Goal: Task Accomplishment & Management: Complete application form

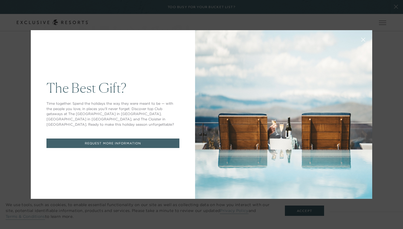
click at [363, 38] on icon at bounding box center [363, 40] width 4 height 4
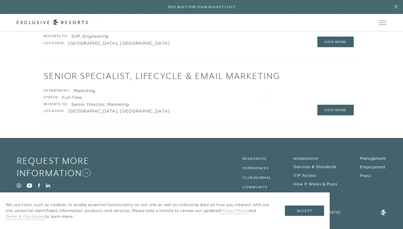
scroll to position [1112, 0]
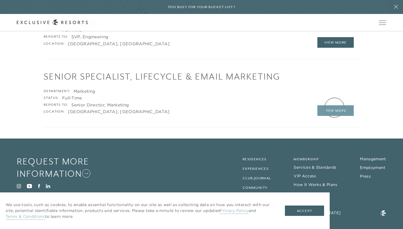
click at [332, 106] on link "View More" at bounding box center [335, 110] width 36 height 11
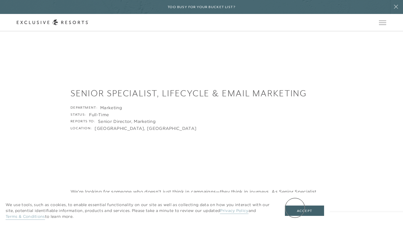
click at [294, 209] on button "Accept" at bounding box center [304, 211] width 39 height 11
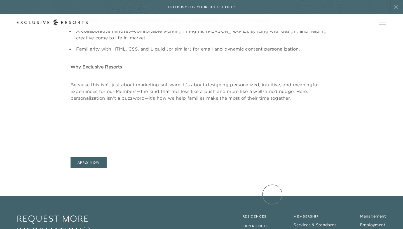
scroll to position [502, 0]
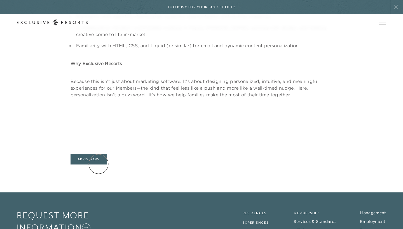
click at [96, 157] on link "Apply Now" at bounding box center [88, 159] width 36 height 11
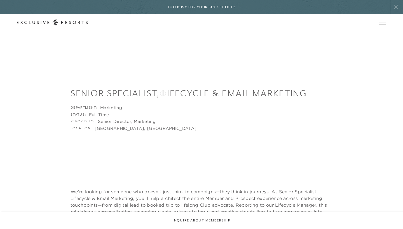
scroll to position [0, 0]
click at [188, 12] on div "Too busy for your bucket list?" at bounding box center [202, 7] width 68 height 14
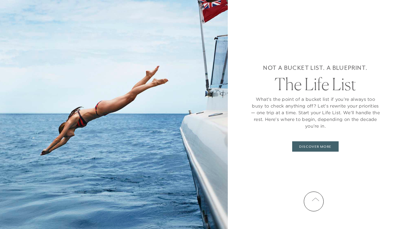
click at [314, 202] on icon at bounding box center [316, 199] width 8 height 4
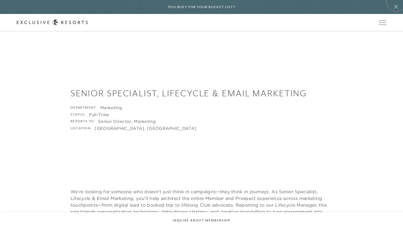
click at [395, 3] on button at bounding box center [396, 7] width 14 height 14
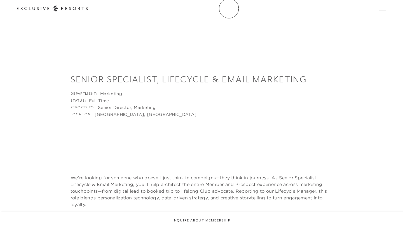
click at [88, 8] on icon at bounding box center [53, 9] width 72 height 6
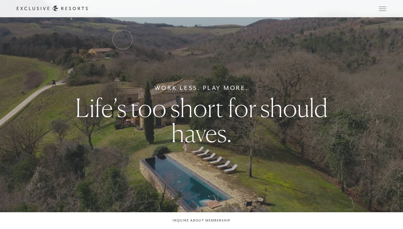
click at [0, 0] on link "Services & Standards" at bounding box center [0, 0] width 0 height 0
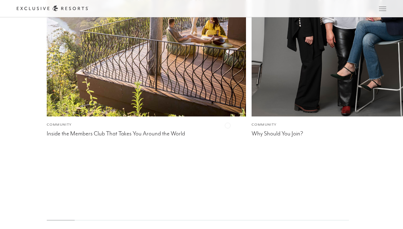
scroll to position [1623, 0]
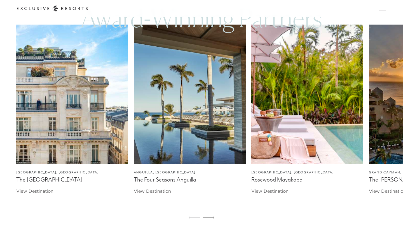
scroll to position [1745, 0]
click at [206, 218] on icon at bounding box center [208, 218] width 11 height 2
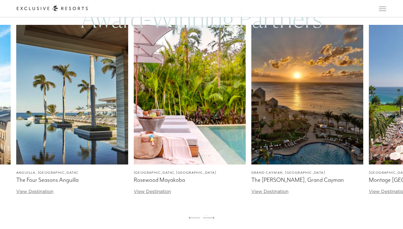
click at [206, 218] on icon at bounding box center [208, 218] width 11 height 2
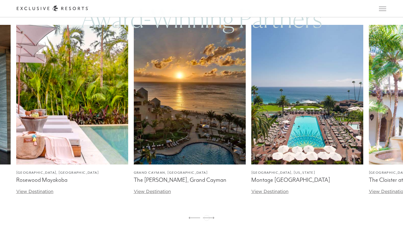
click at [206, 218] on icon at bounding box center [208, 218] width 11 height 2
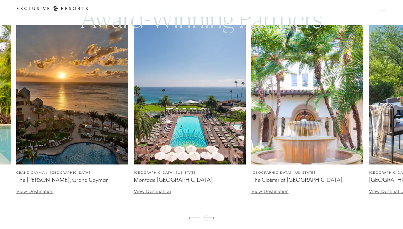
click at [206, 218] on icon at bounding box center [208, 218] width 11 height 2
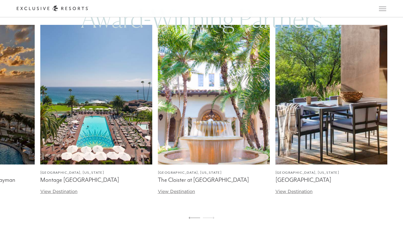
click at [206, 218] on icon at bounding box center [208, 218] width 11 height 2
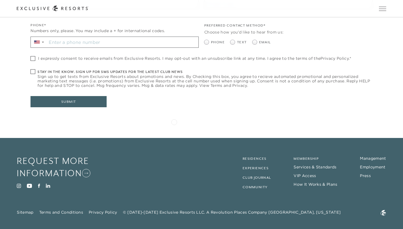
scroll to position [2637, 0]
click at [363, 165] on li "Employment" at bounding box center [373, 168] width 26 height 6
click at [364, 165] on link "Employment" at bounding box center [372, 167] width 25 height 5
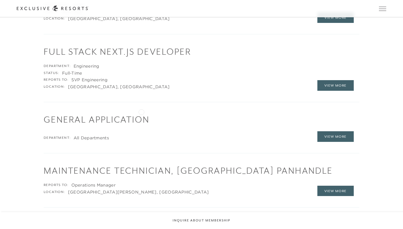
scroll to position [759, 0]
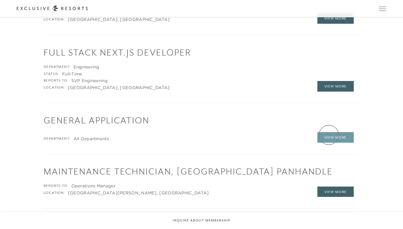
click at [329, 135] on link "View More" at bounding box center [335, 137] width 36 height 11
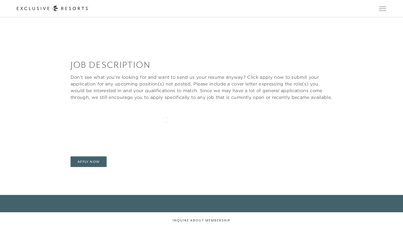
scroll to position [103, 0]
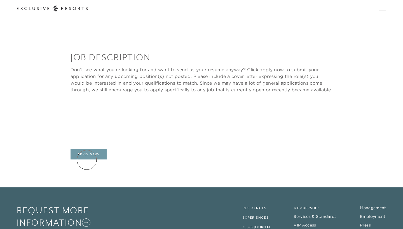
click at [87, 160] on link "Apply Now" at bounding box center [88, 154] width 36 height 11
